Goal: Find specific page/section: Find specific page/section

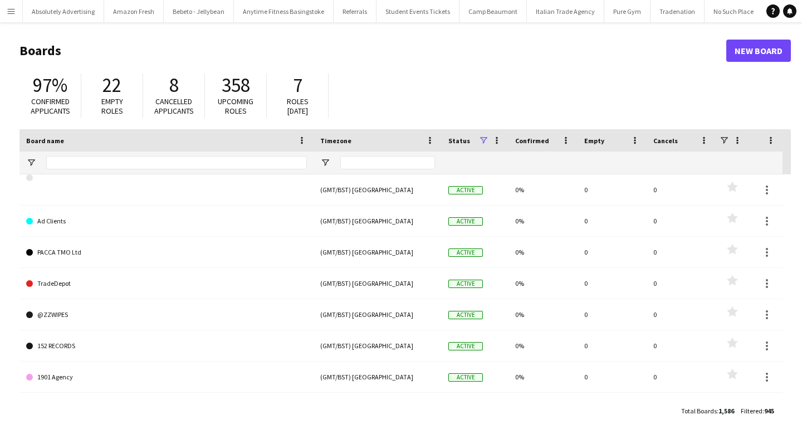
click at [4, 12] on button "Menu" at bounding box center [11, 11] width 22 height 22
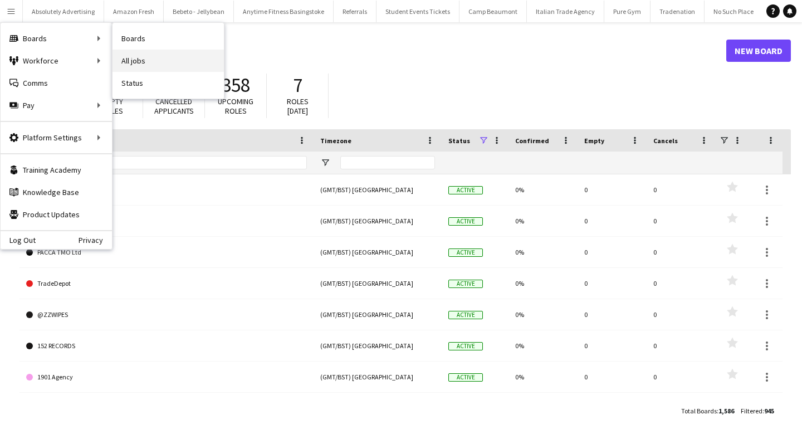
click at [147, 61] on link "All jobs" at bounding box center [168, 61] width 111 height 22
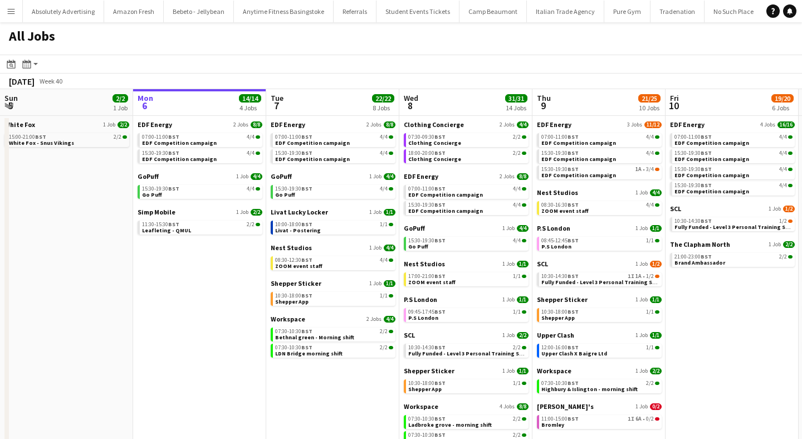
scroll to position [0, 272]
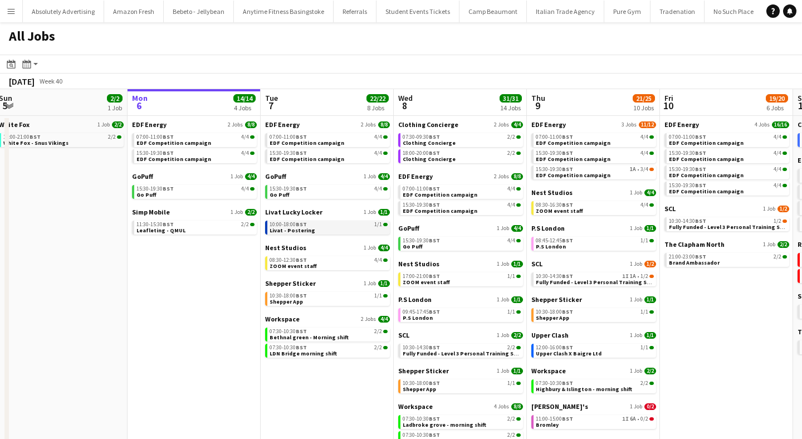
click at [296, 227] on span "Livat - Postering" at bounding box center [293, 230] width 46 height 7
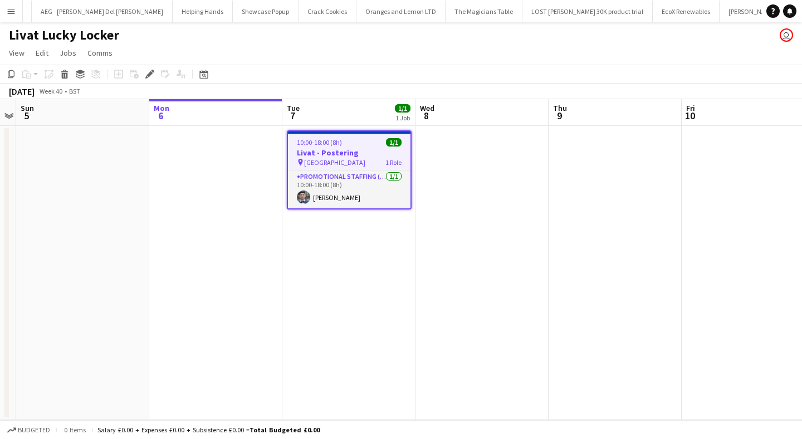
scroll to position [0, 40415]
